Goal: Task Accomplishment & Management: Manage account settings

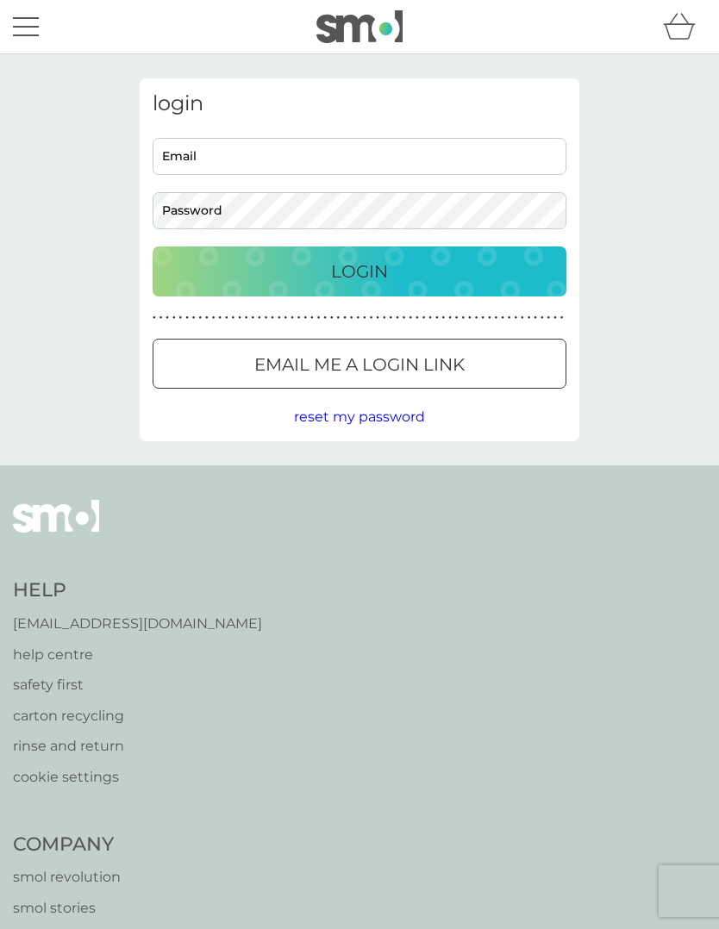
click at [318, 164] on input "Email" at bounding box center [360, 156] width 414 height 37
type input "[EMAIL_ADDRESS][DOMAIN_NAME]"
click at [407, 265] on div "Login" at bounding box center [359, 272] width 379 height 28
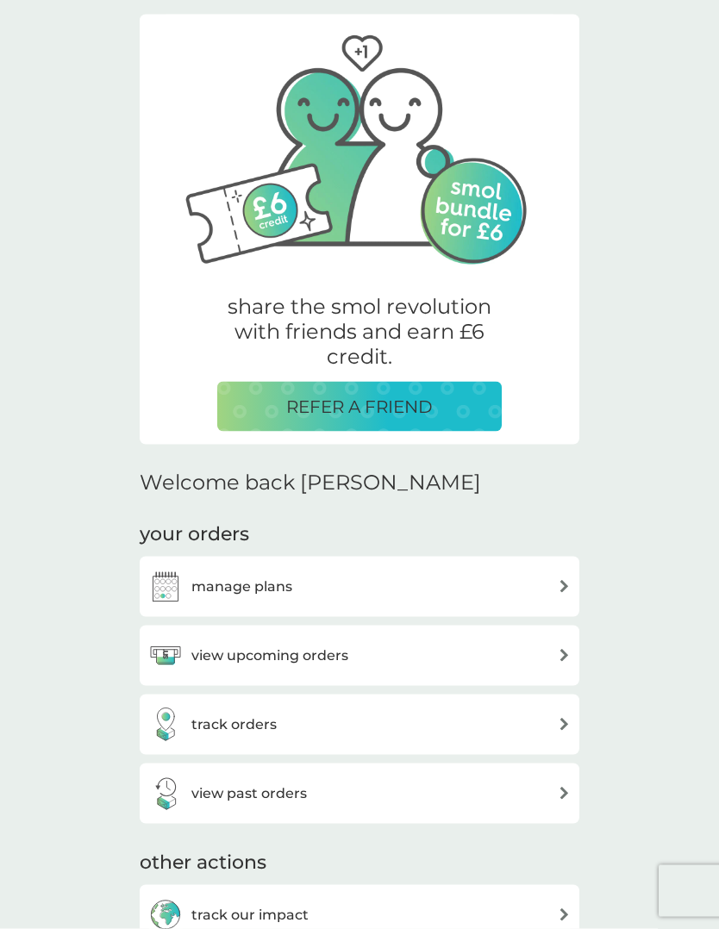
scroll to position [62, 0]
click at [463, 664] on div "view upcoming orders" at bounding box center [359, 655] width 422 height 34
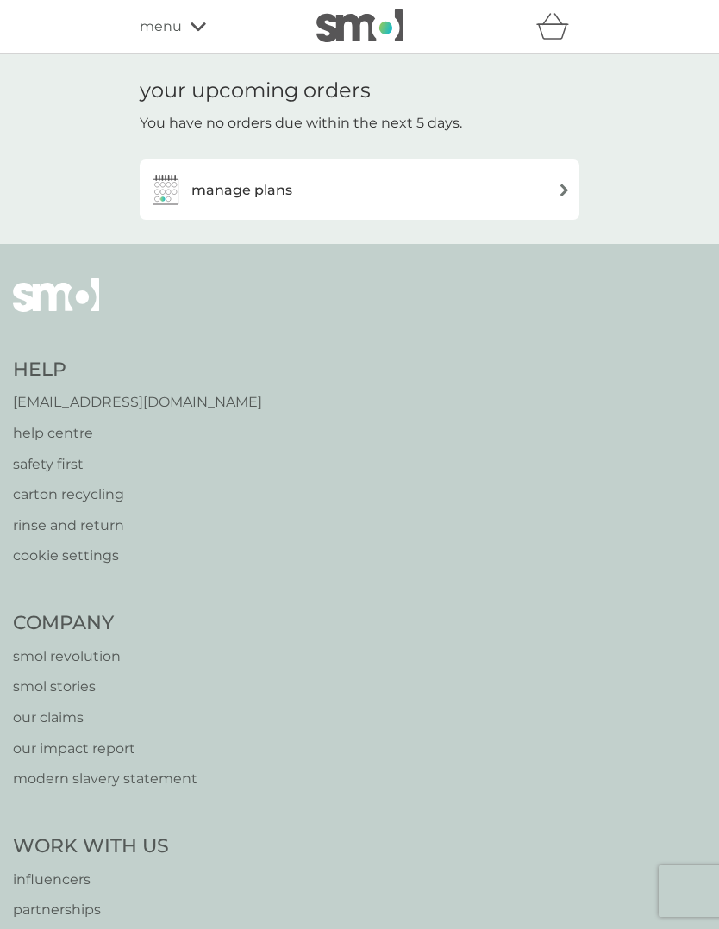
click at [526, 194] on div "manage plans" at bounding box center [359, 189] width 422 height 34
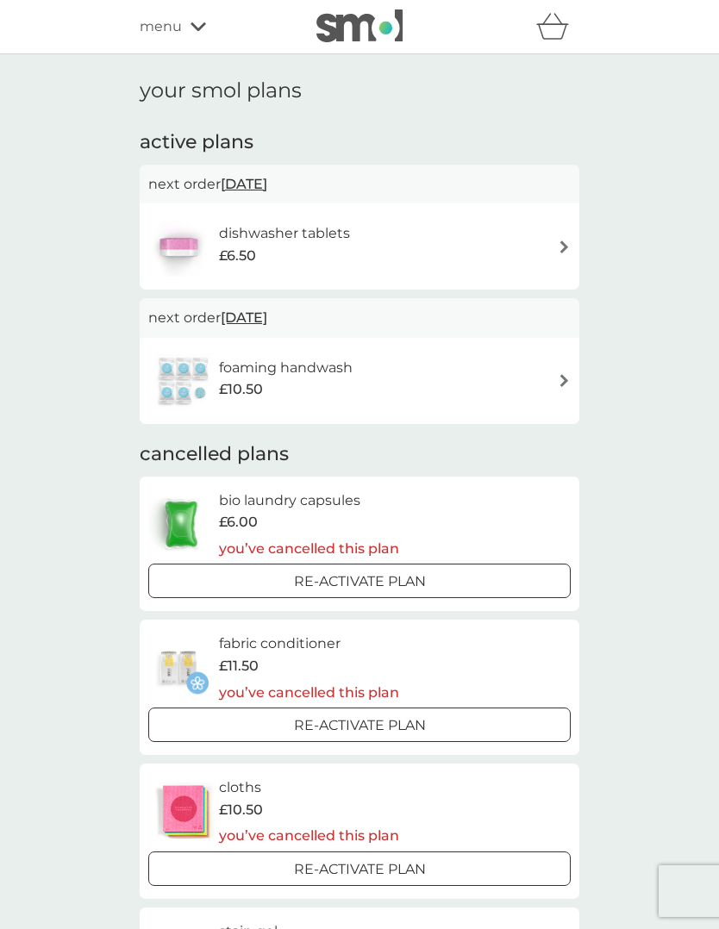
click at [537, 253] on div "dishwasher tablets £6.50" at bounding box center [359, 246] width 422 height 60
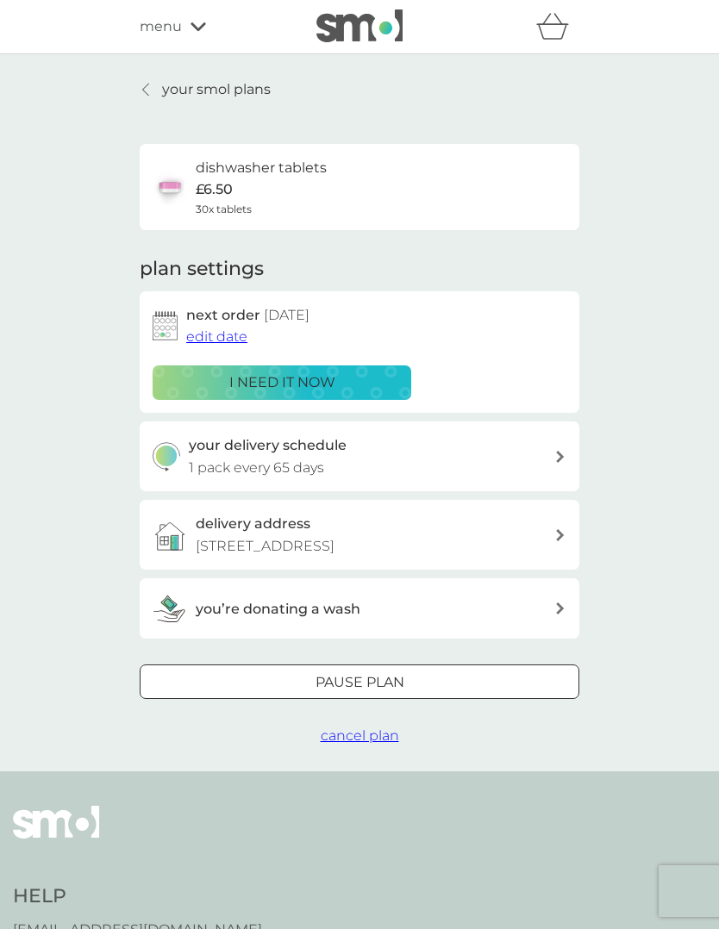
click at [304, 385] on p "i need it now" at bounding box center [282, 382] width 106 height 22
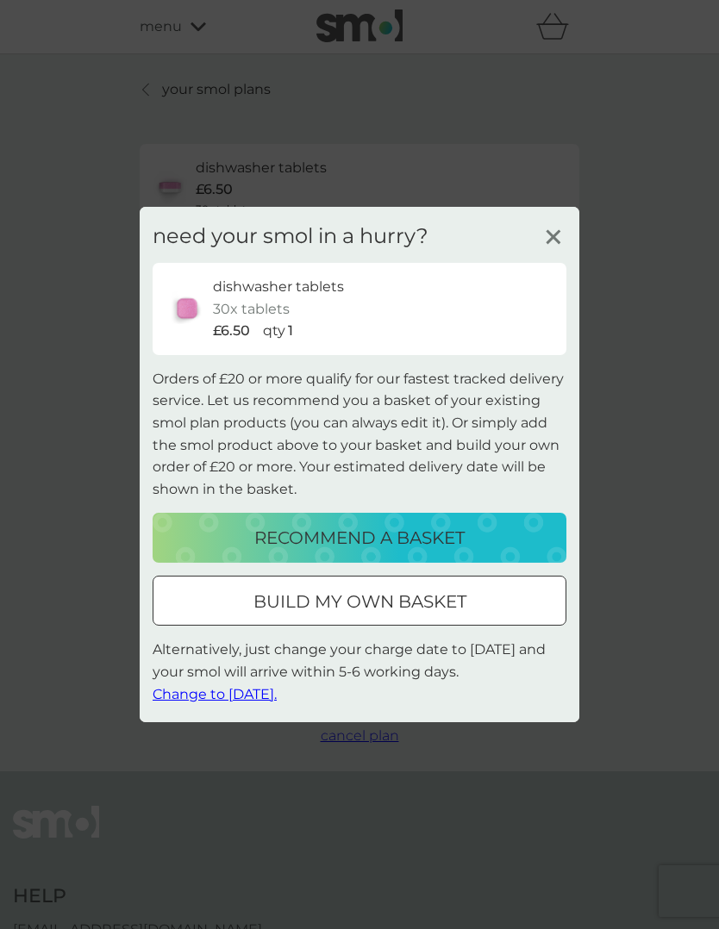
click at [275, 695] on span "Change to [DATE]." at bounding box center [215, 693] width 124 height 16
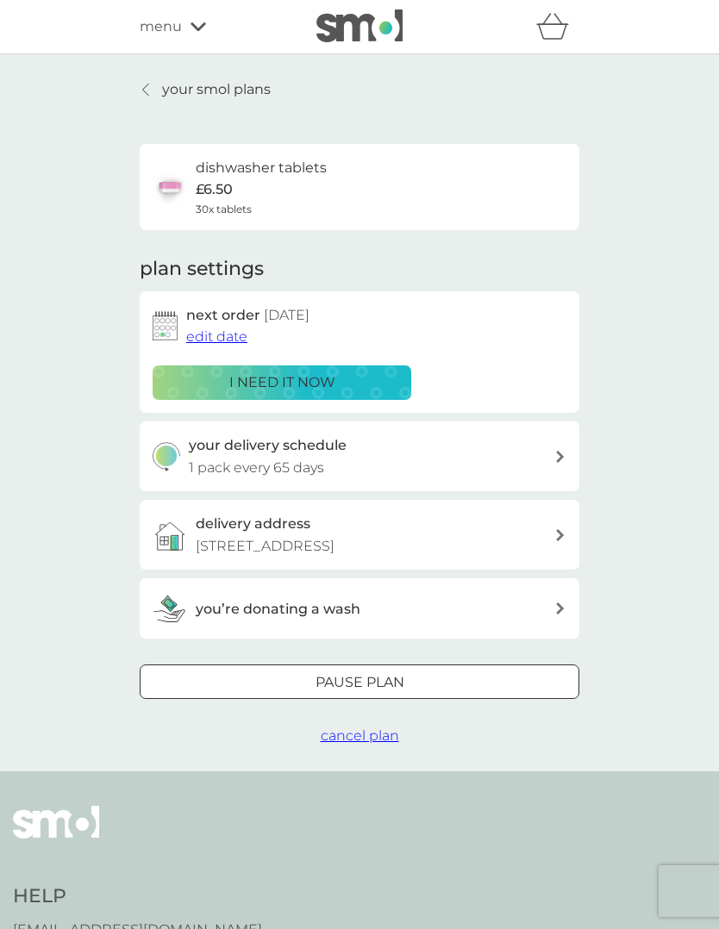
click at [547, 459] on div "your delivery schedule 1 pack every 65 days" at bounding box center [372, 456] width 366 height 44
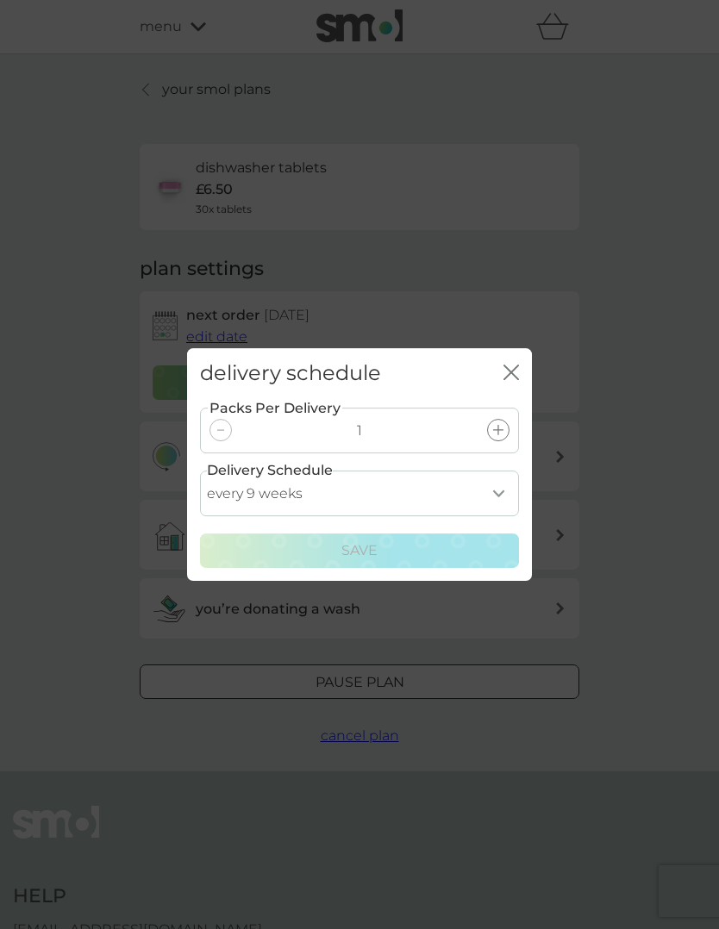
click at [459, 498] on select "every 1 week every 2 weeks every 3 weeks every 4 weeks every 5 weeks every 6 we…" at bounding box center [359, 494] width 319 height 46
select select "56"
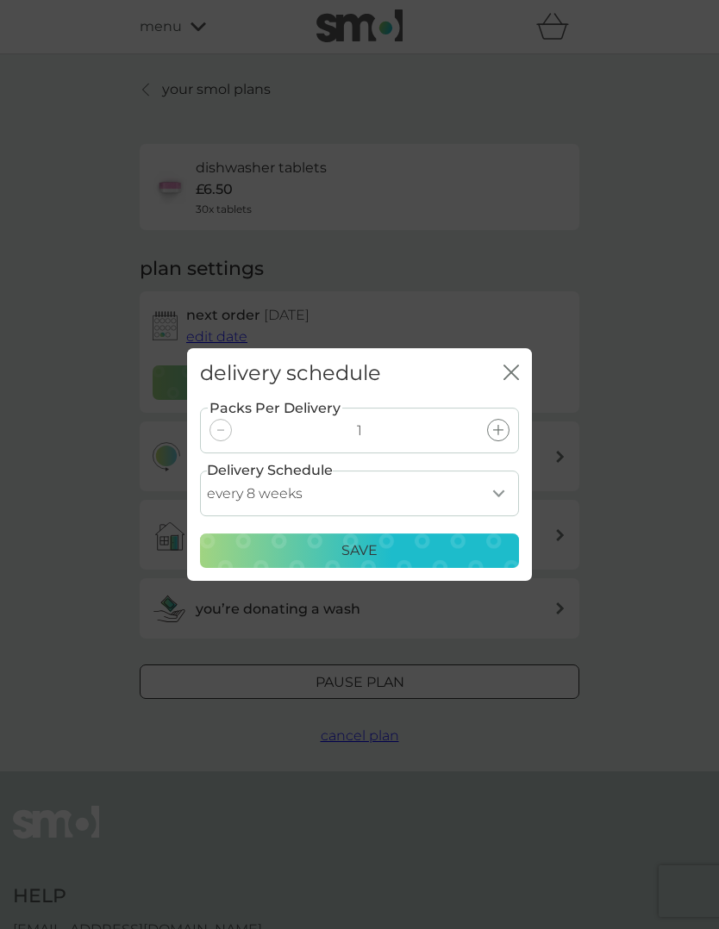
click at [415, 553] on div "Save" at bounding box center [359, 551] width 297 height 22
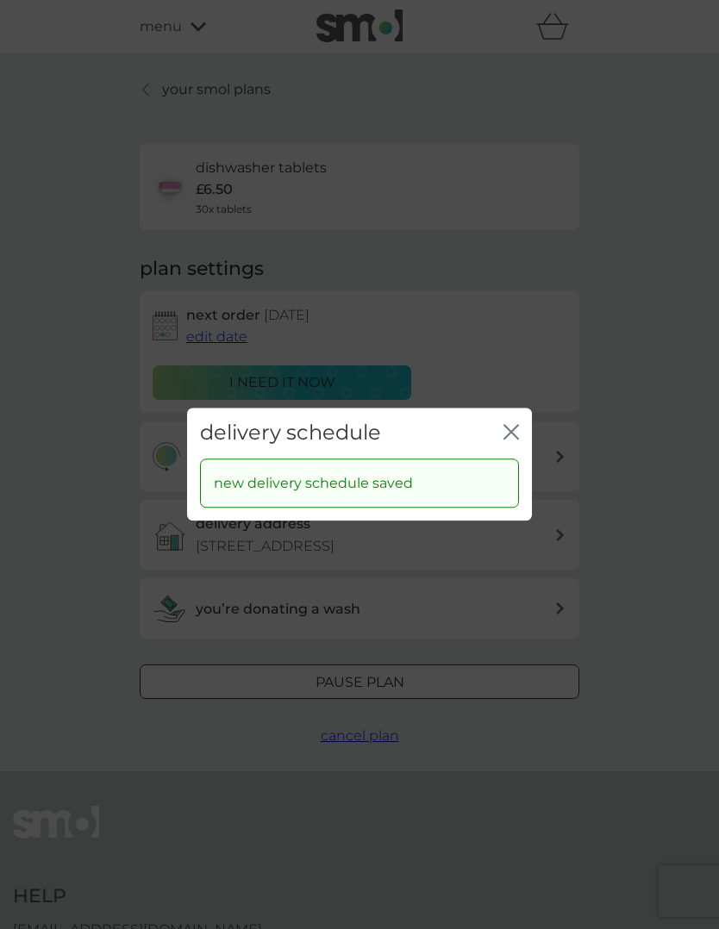
click at [513, 438] on icon "close" at bounding box center [511, 432] width 16 height 16
